Goal: Navigation & Orientation: Understand site structure

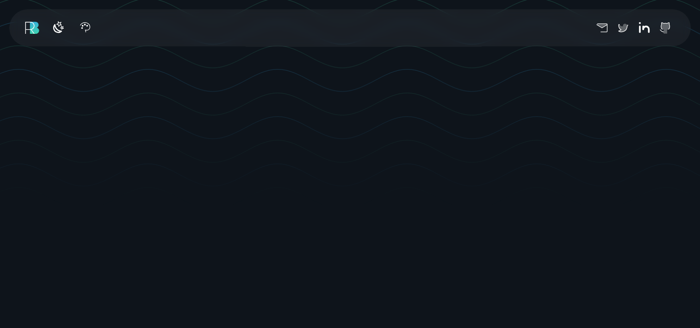
scroll to position [278, 0]
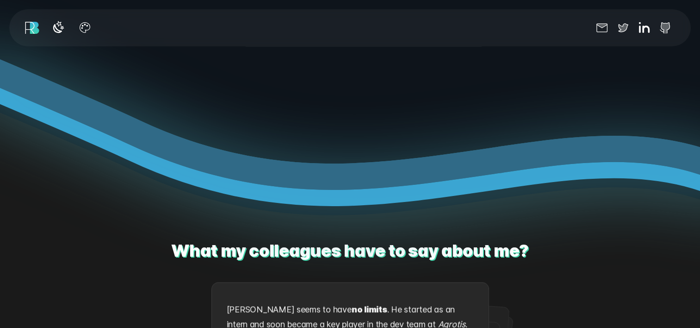
scroll to position [107, 0]
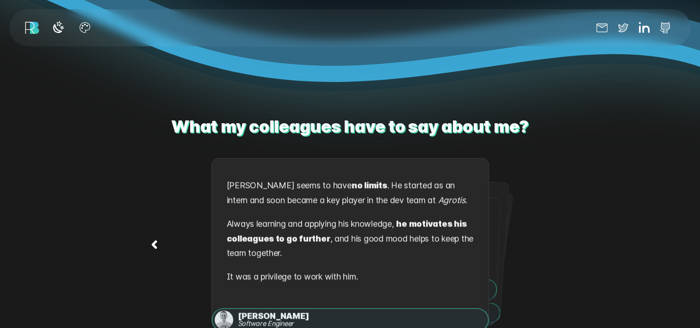
scroll to position [1342, 0]
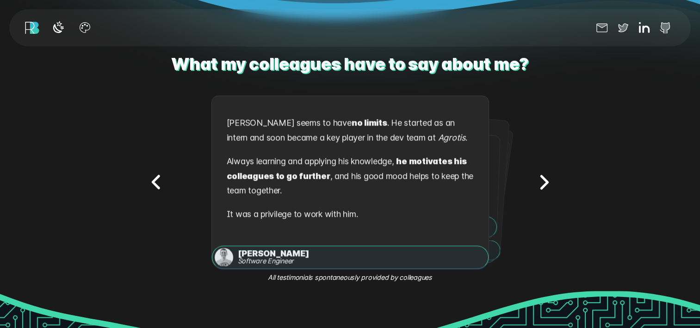
click at [542, 180] on icon "Next testimonial" at bounding box center [543, 181] width 29 height 29
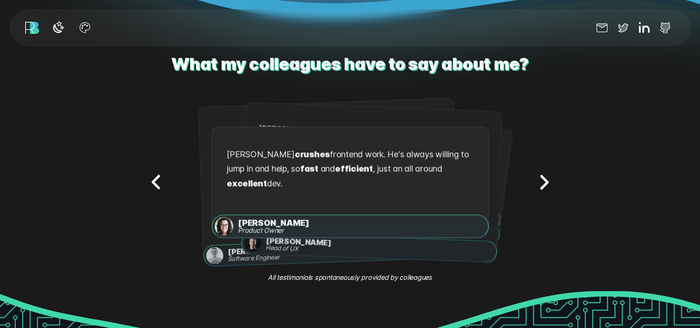
click at [542, 180] on icon "Next testimonial" at bounding box center [543, 181] width 29 height 29
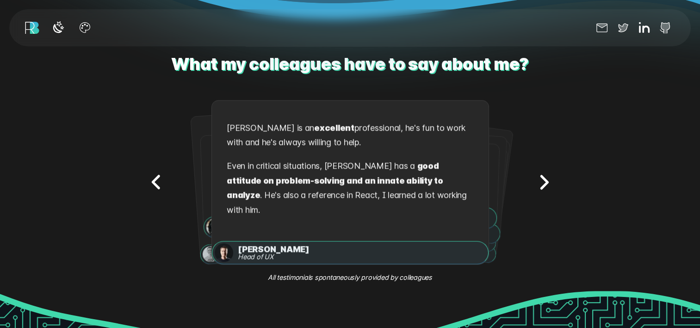
click at [542, 180] on icon "Next testimonial" at bounding box center [543, 181] width 29 height 29
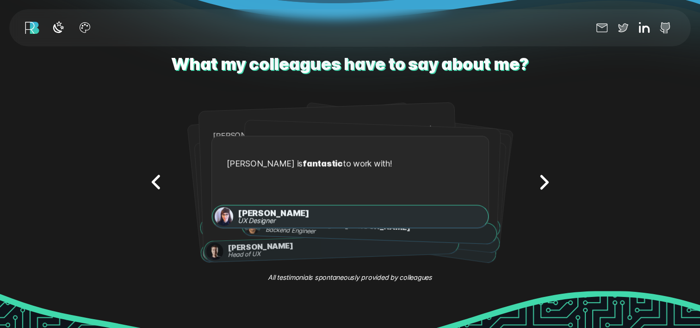
click at [542, 180] on icon "Next testimonial" at bounding box center [543, 181] width 29 height 29
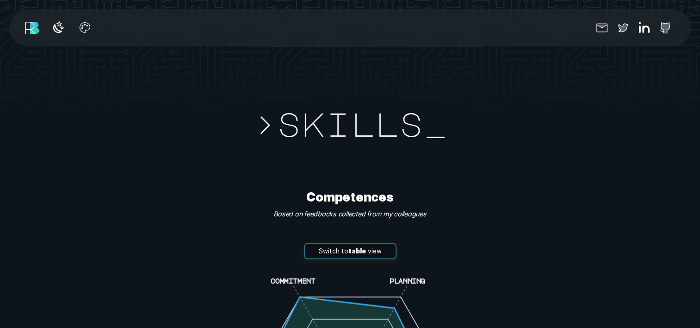
scroll to position [1989, 0]
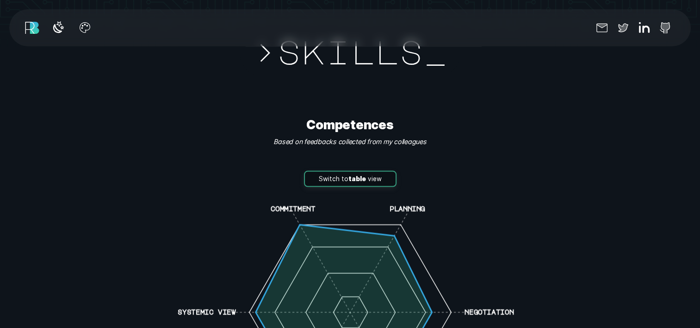
click at [372, 173] on button "Switch to table view" at bounding box center [350, 179] width 93 height 17
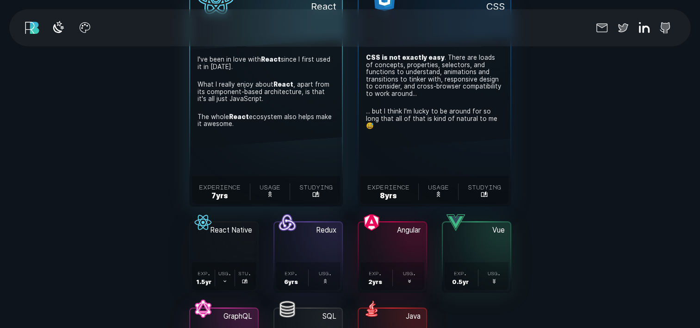
scroll to position [3007, 0]
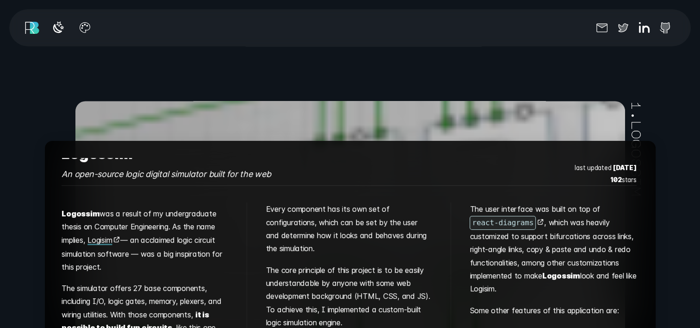
scroll to position [24, 0]
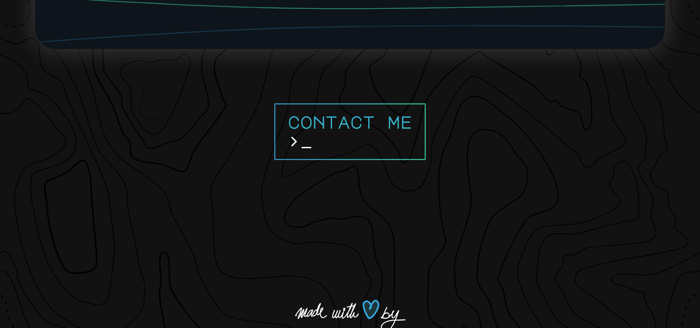
scroll to position [7882, 0]
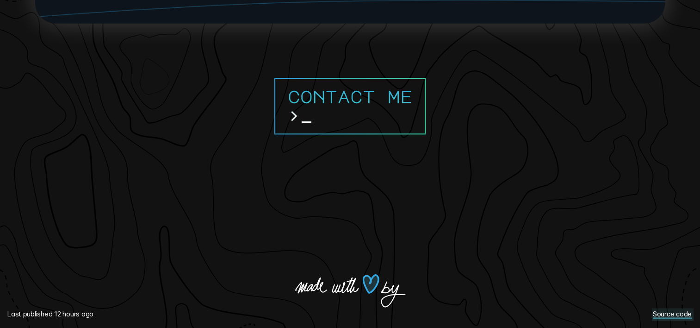
click at [681, 315] on link "Source code" at bounding box center [673, 314] width 42 height 12
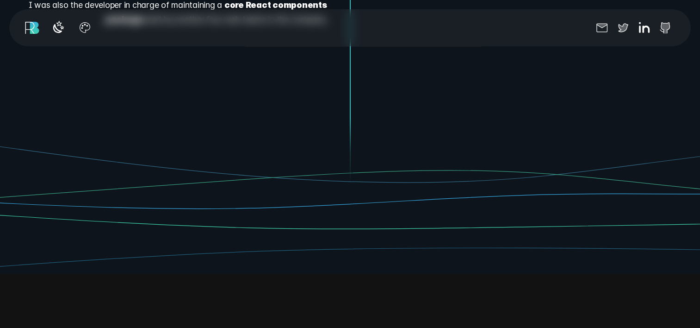
scroll to position [0, 0]
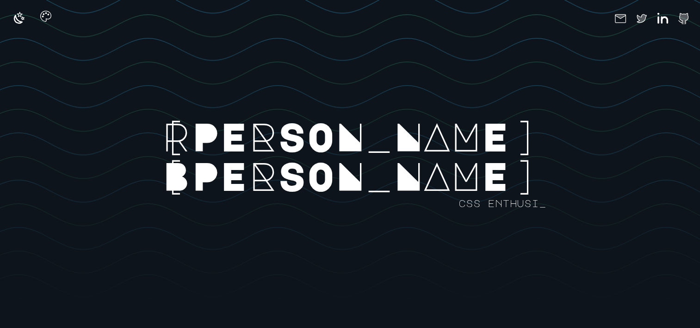
click at [46, 18] on icon "button" at bounding box center [45, 16] width 15 height 15
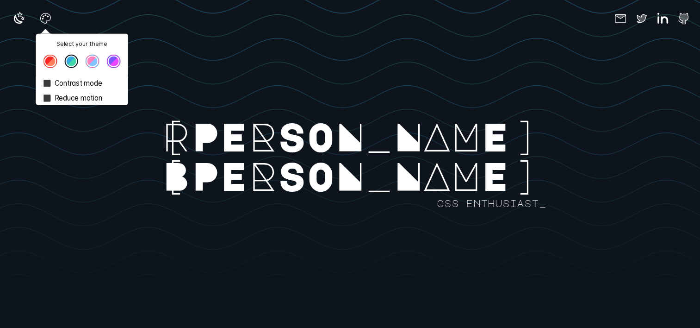
click at [53, 66] on button "Theme color select popover" at bounding box center [50, 62] width 14 height 14
click at [72, 65] on button "Theme color select popover" at bounding box center [71, 62] width 14 height 14
click at [90, 59] on button "Theme color select popover" at bounding box center [93, 62] width 14 height 14
click at [224, 80] on rect at bounding box center [466, 178] width 933 height 328
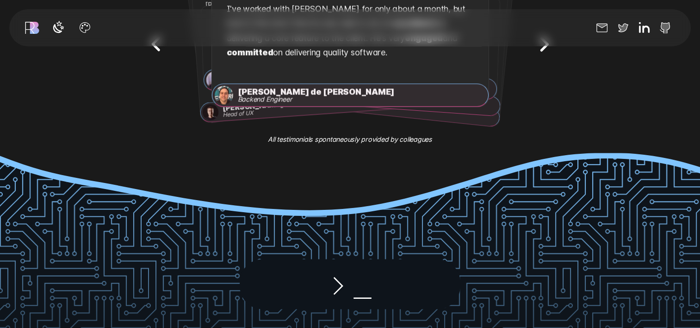
scroll to position [1480, 0]
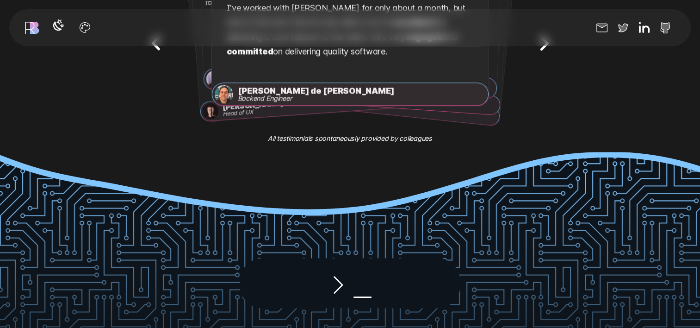
click at [62, 28] on icon "button" at bounding box center [58, 25] width 15 height 15
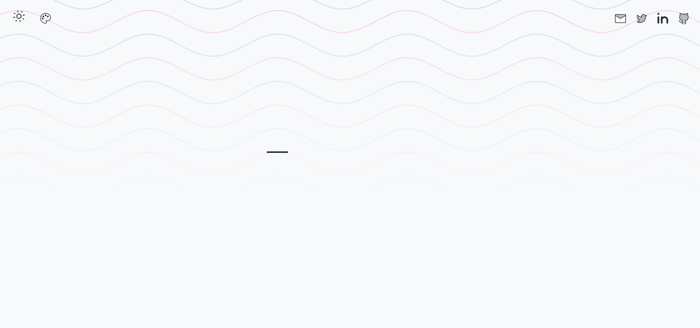
scroll to position [0, 0]
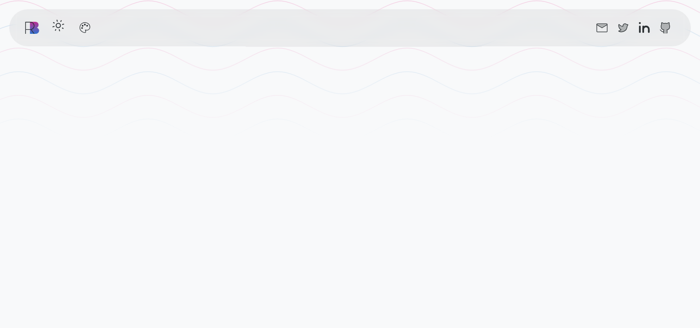
scroll to position [278, 0]
click at [59, 28] on icon "button" at bounding box center [58, 25] width 15 height 15
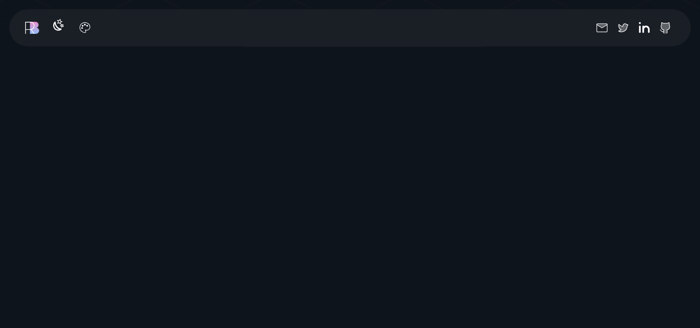
click at [59, 28] on icon "button" at bounding box center [57, 26] width 8 height 8
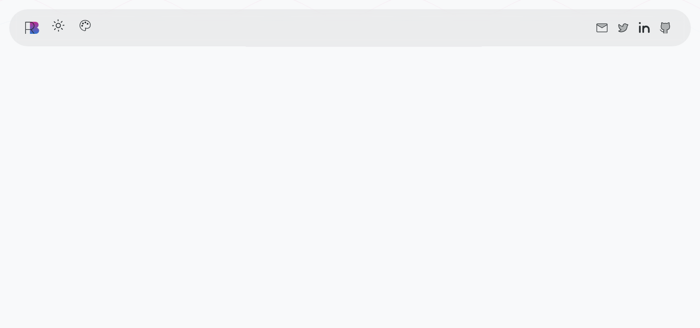
click at [81, 28] on icon "button" at bounding box center [84, 25] width 15 height 15
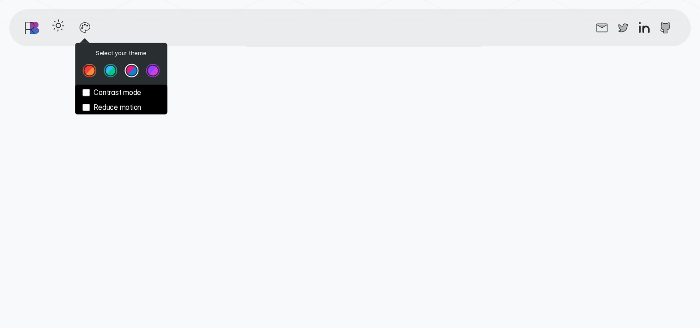
click at [110, 71] on button "Theme color select popover" at bounding box center [111, 71] width 14 height 14
click at [90, 71] on button "Theme color select popover" at bounding box center [89, 71] width 14 height 14
click at [106, 93] on label "Contrast mode" at bounding box center [121, 92] width 92 height 15
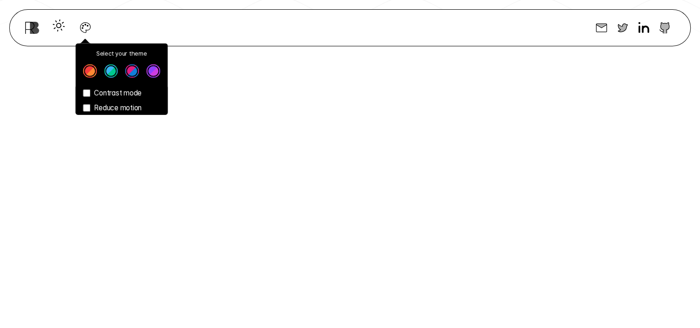
click at [111, 106] on label "Reduce motion" at bounding box center [121, 107] width 92 height 15
click at [579, 153] on div "Message from [PERSON_NAME] Hello there 👋" at bounding box center [350, 214] width 560 height 328
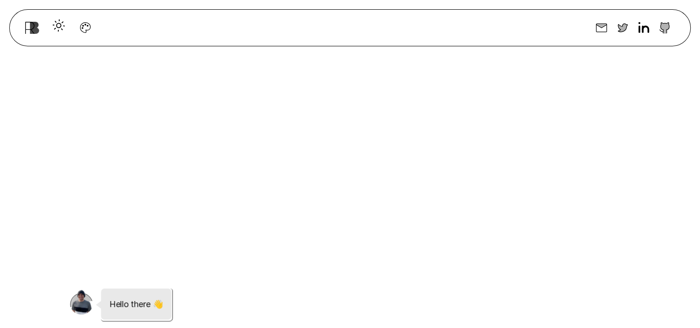
scroll to position [463, 0]
click at [83, 29] on icon "button" at bounding box center [85, 25] width 15 height 15
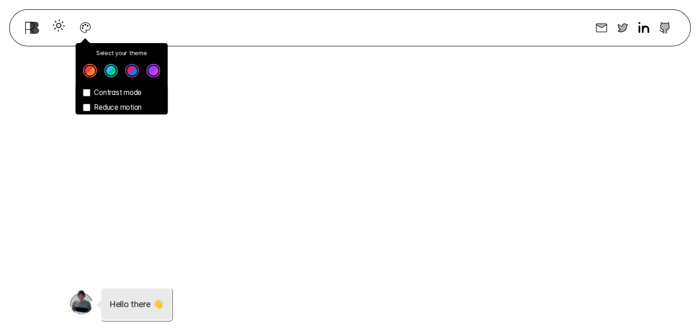
click at [105, 105] on label "Reduce motion" at bounding box center [121, 107] width 92 height 15
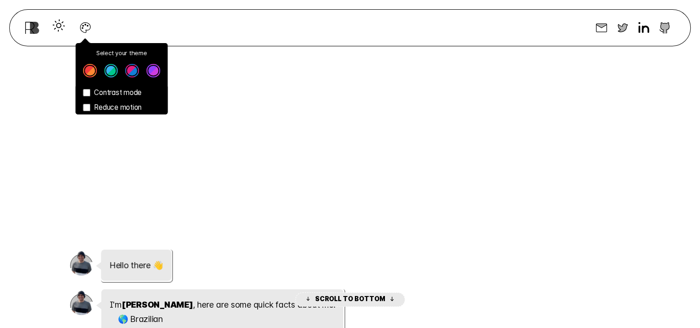
click at [537, 172] on div "Message from [PERSON_NAME] Hello there 👋" at bounding box center [350, 125] width 560 height 328
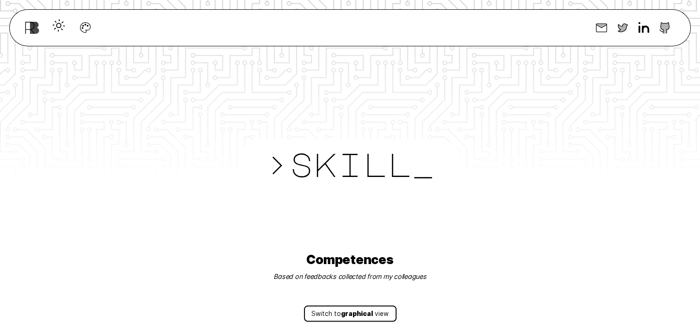
scroll to position [1989, 0]
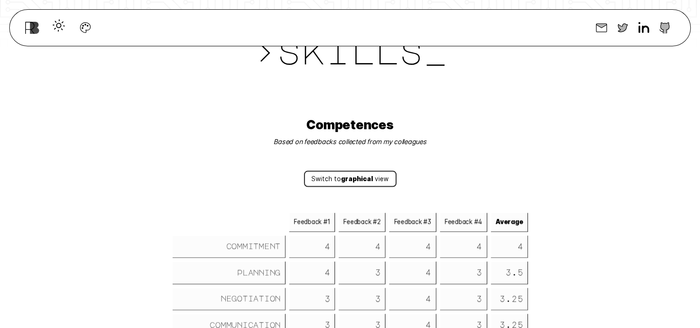
click at [372, 173] on button "Switch to graphical view" at bounding box center [350, 179] width 93 height 17
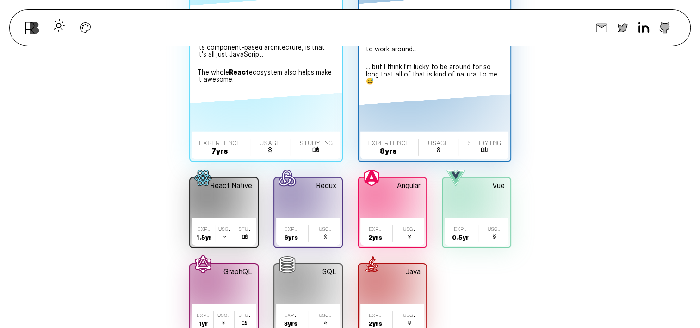
scroll to position [2914, 0]
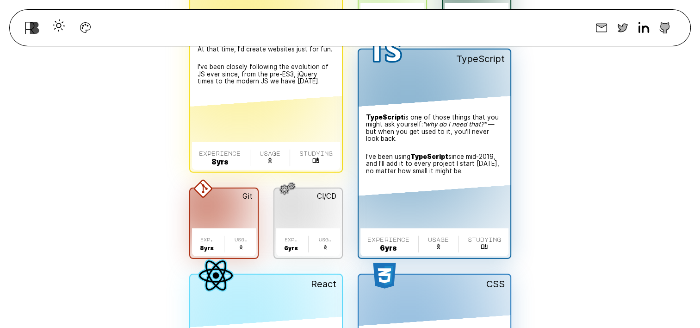
scroll to position [2452, 0]
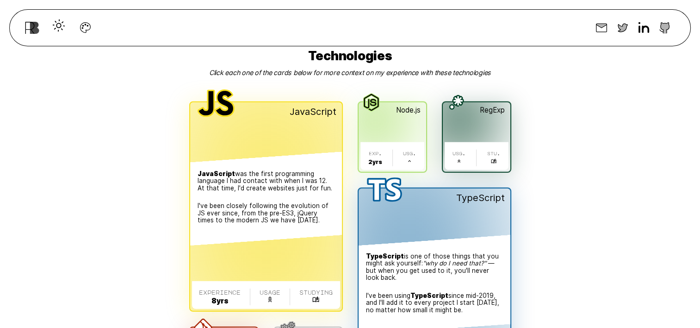
click at [310, 233] on span "JavaScript was the first programming language I had contact with when I was 12.…" at bounding box center [266, 199] width 152 height 94
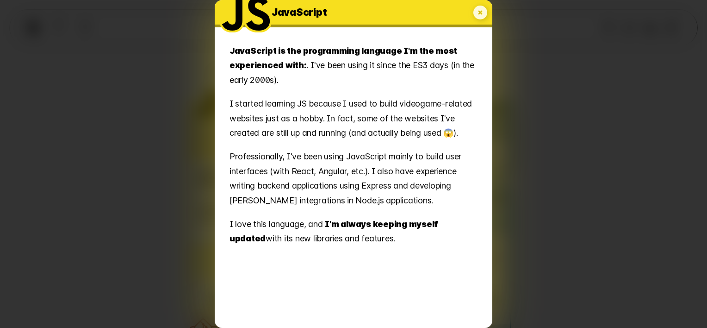
click at [485, 15] on icon "My experience with JavaScript" at bounding box center [480, 13] width 14 height 14
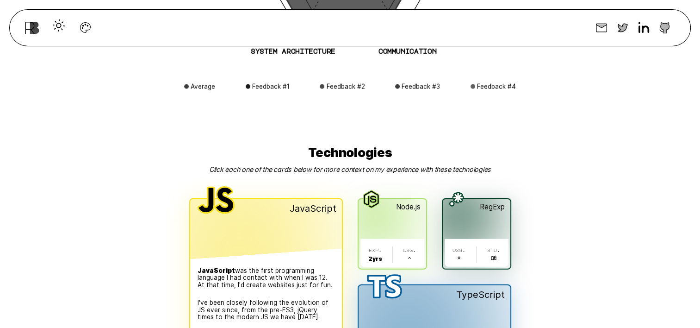
scroll to position [2408, 0]
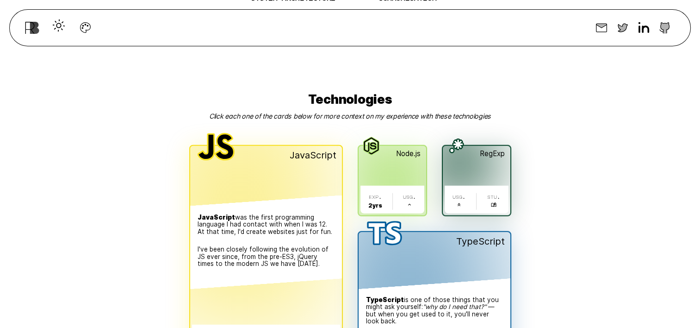
click at [385, 166] on button "Node.js . exp. 2 yr s . usg. ." at bounding box center [393, 180] width 68 height 69
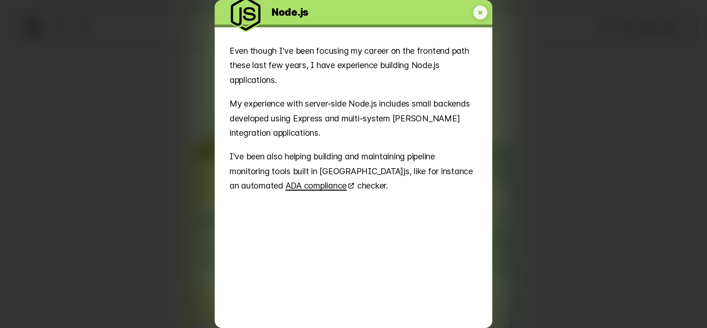
click at [474, 14] on icon "My experience with Node.js" at bounding box center [480, 13] width 14 height 14
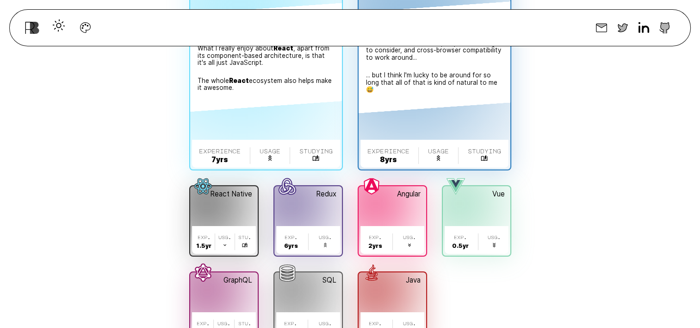
scroll to position [2917, 0]
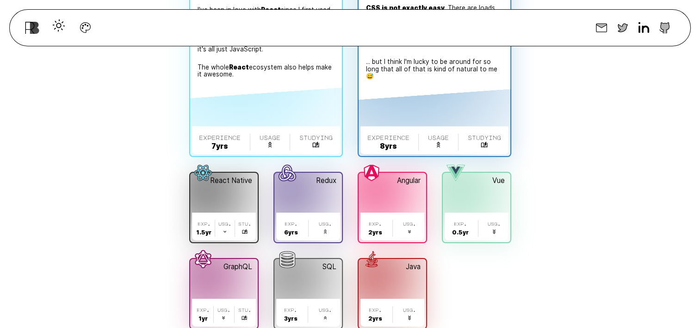
click at [241, 176] on span "React Native ." at bounding box center [224, 179] width 68 height 13
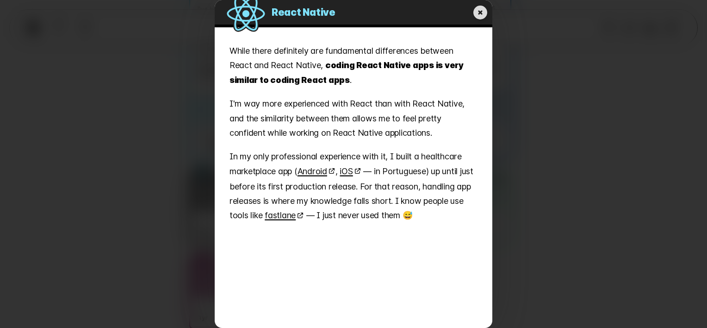
click at [479, 12] on icon "My experience with React Native" at bounding box center [480, 12] width 17 height 17
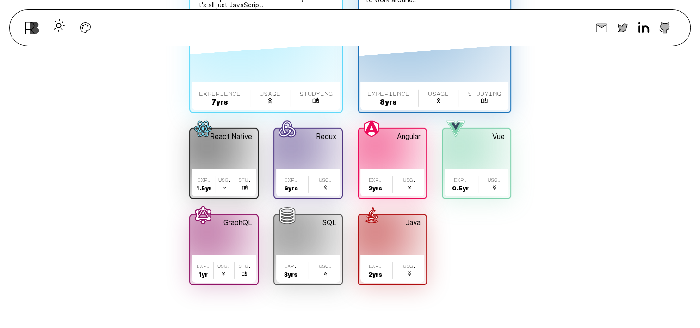
scroll to position [2963, 0]
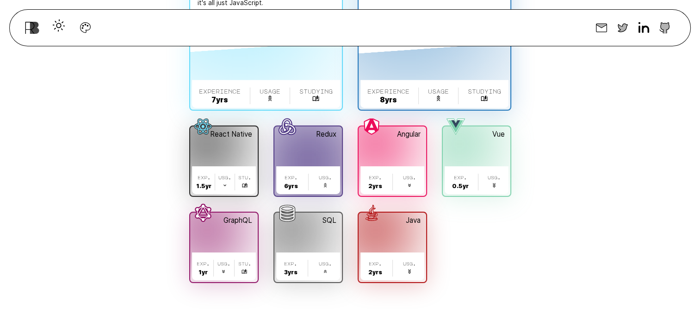
click at [329, 155] on button "Redux . exp. 6 yr s . usg. ." at bounding box center [308, 160] width 68 height 69
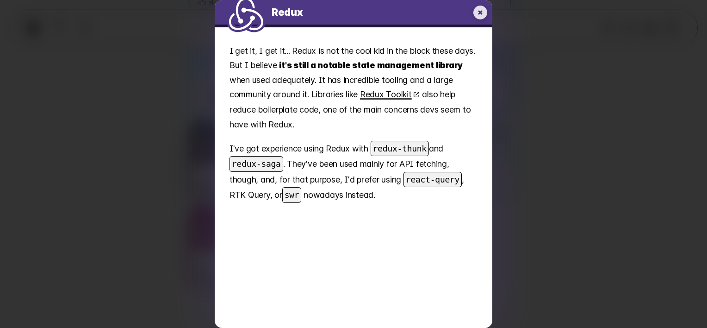
click at [483, 9] on icon "My experience with Redux" at bounding box center [480, 13] width 14 height 14
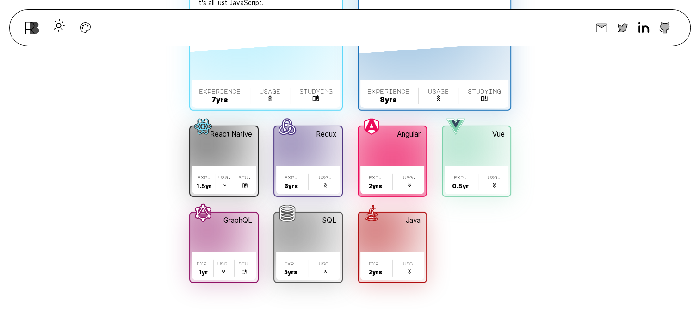
click at [400, 166] on span "exp. 2 yr s . usg. ." at bounding box center [392, 180] width 64 height 28
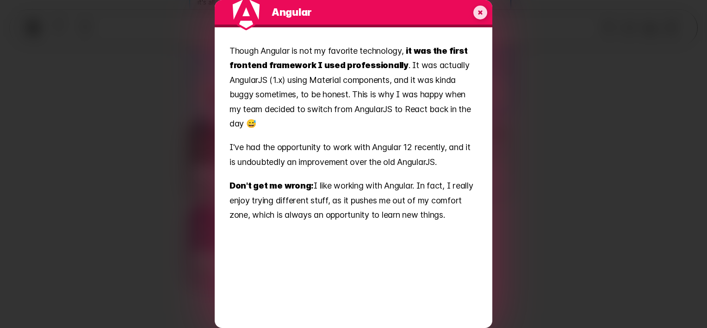
click at [483, 10] on icon "My experience with Angular" at bounding box center [480, 13] width 14 height 14
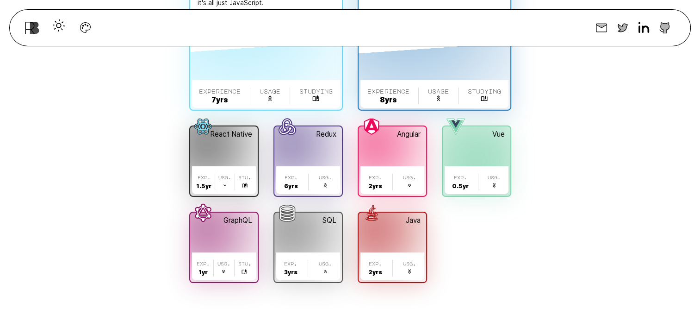
click at [479, 152] on button "Vue . exp. 0.5 yr . usg. ." at bounding box center [477, 160] width 68 height 69
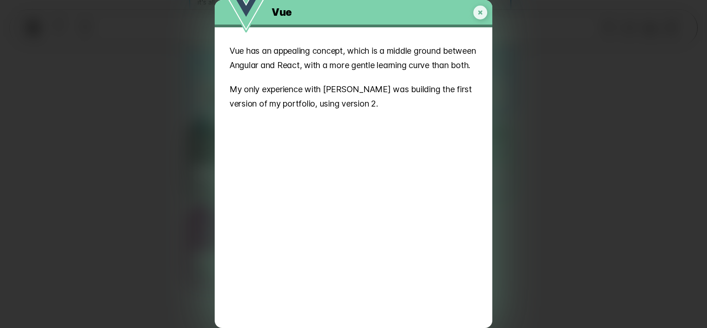
click at [476, 8] on icon "My experience with Vue" at bounding box center [480, 13] width 14 height 14
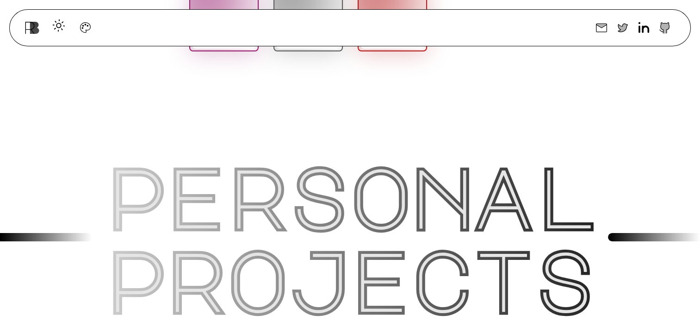
scroll to position [3056, 0]
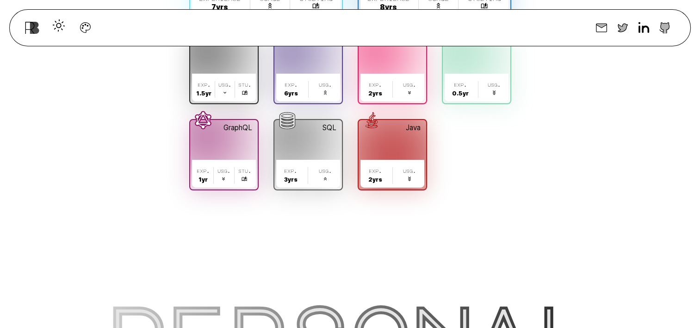
click at [411, 120] on span "Java ." at bounding box center [393, 126] width 68 height 13
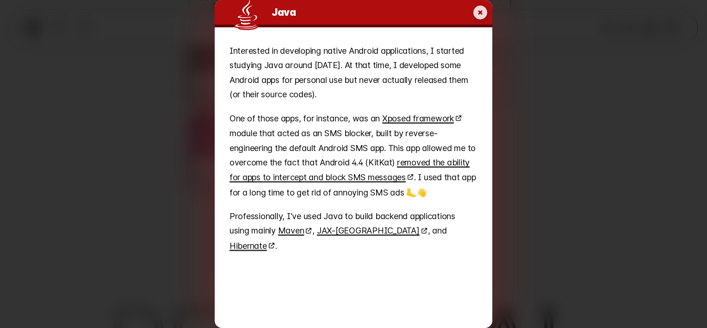
click at [483, 11] on icon "My experience with Java" at bounding box center [480, 13] width 14 height 14
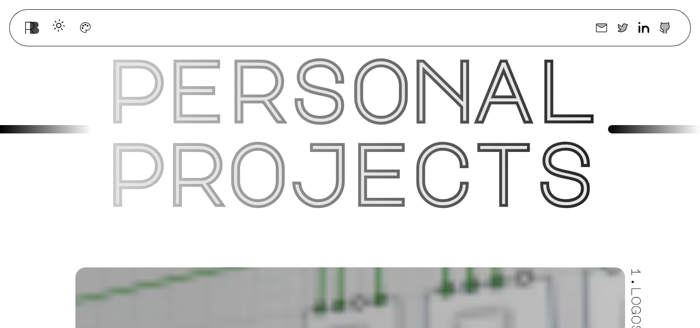
scroll to position [0, 0]
